Goal: Find specific page/section: Find specific page/section

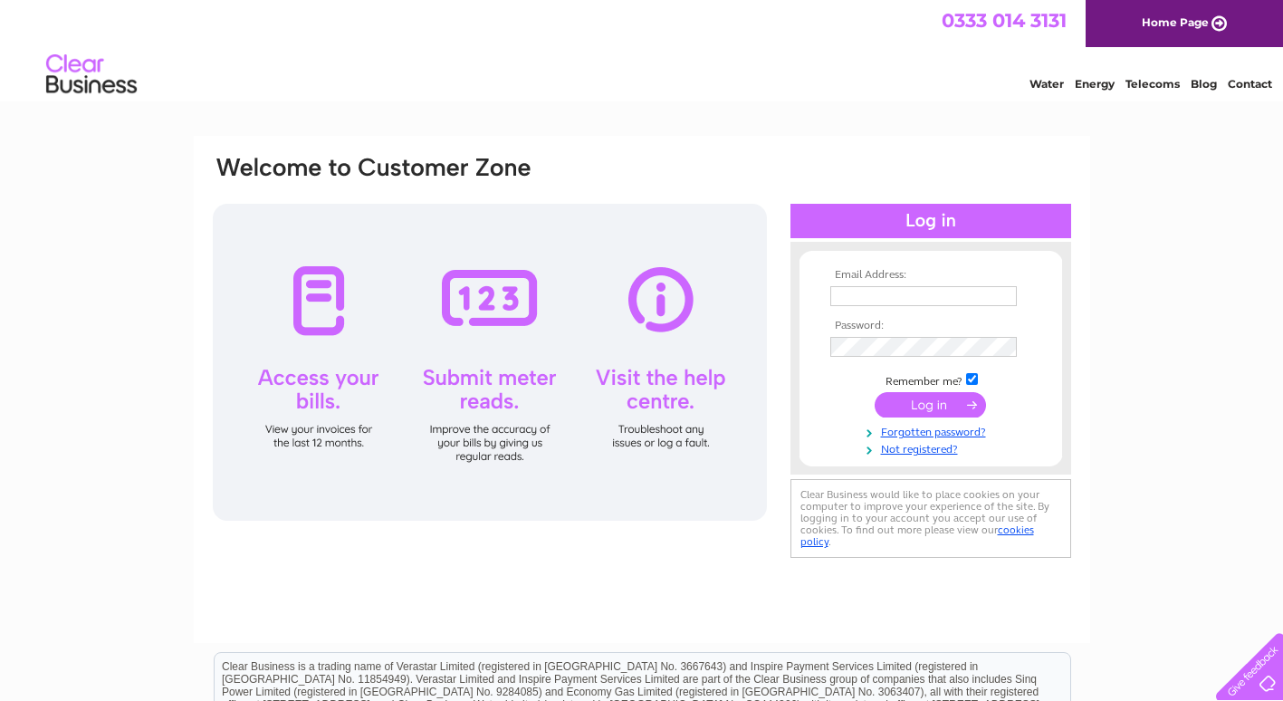
type input "lisa@bovill-boyd.co.uk"
click at [953, 405] on input "submit" at bounding box center [930, 404] width 111 height 25
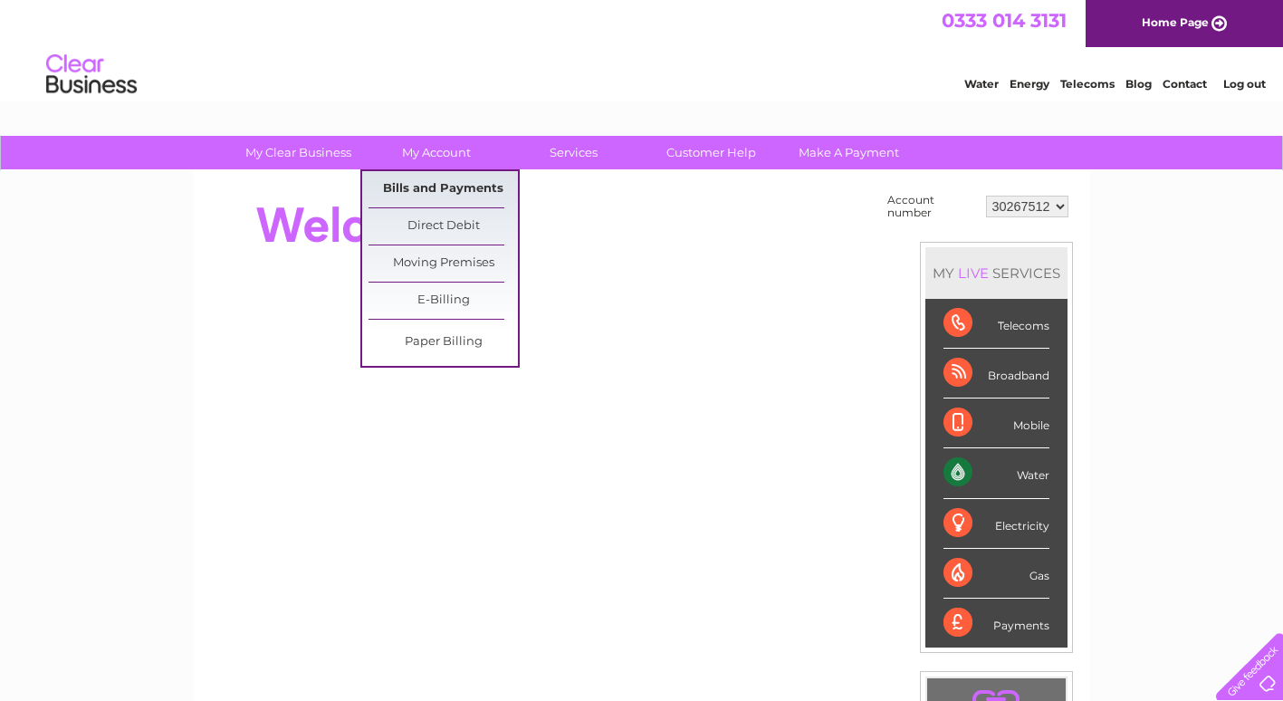
click at [399, 187] on link "Bills and Payments" at bounding box center [443, 189] width 149 height 36
click at [458, 187] on link "Bills and Payments" at bounding box center [443, 189] width 149 height 36
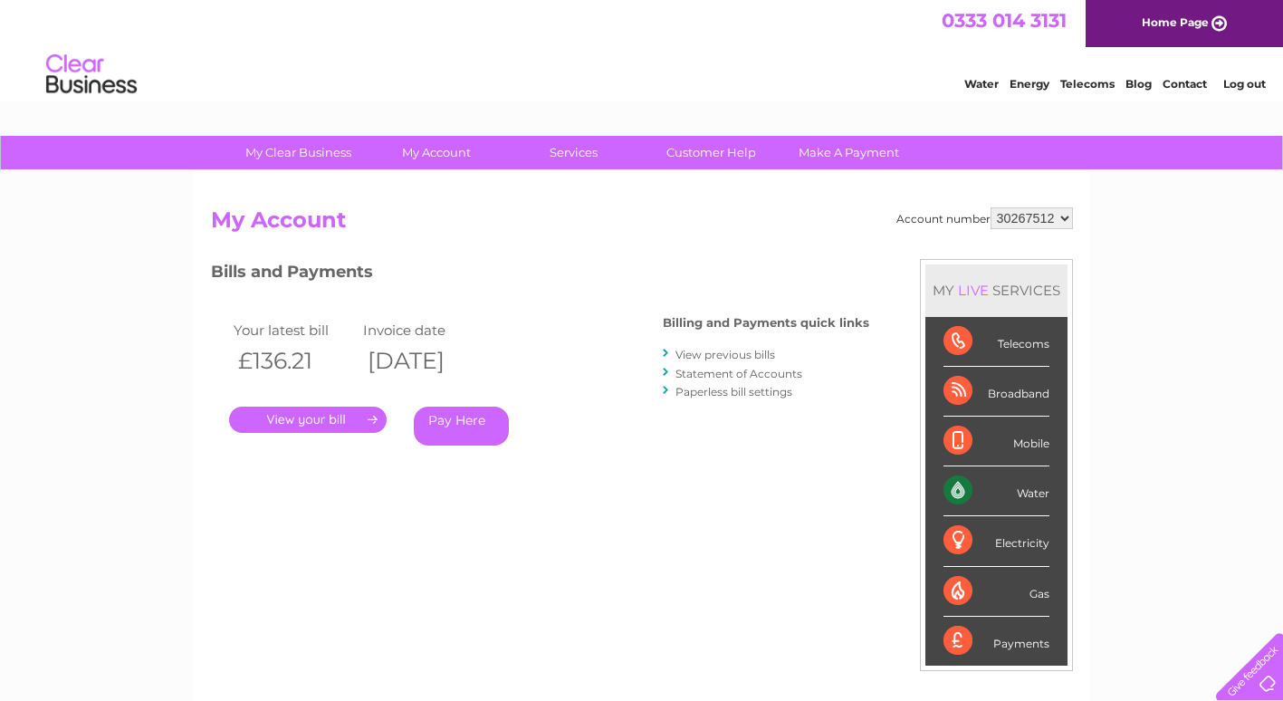
click at [352, 412] on link "." at bounding box center [308, 420] width 158 height 26
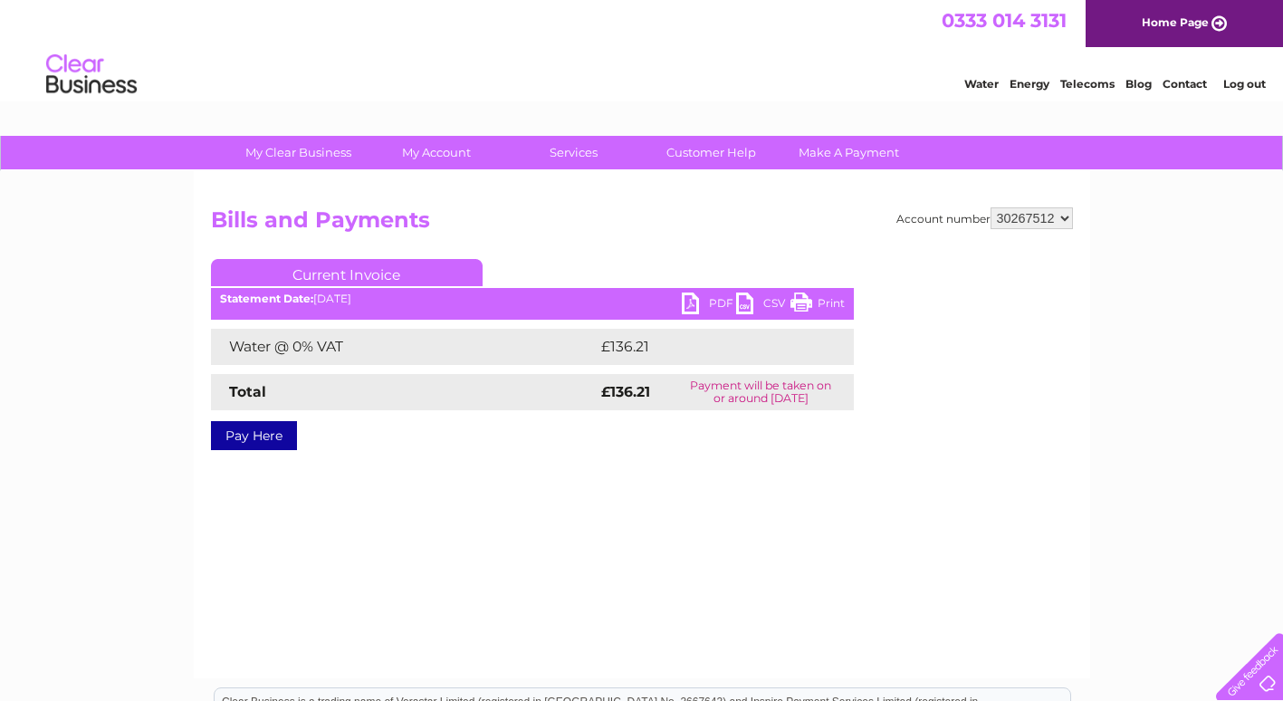
click at [704, 303] on link "PDF" at bounding box center [709, 305] width 54 height 26
